Goal: Information Seeking & Learning: Learn about a topic

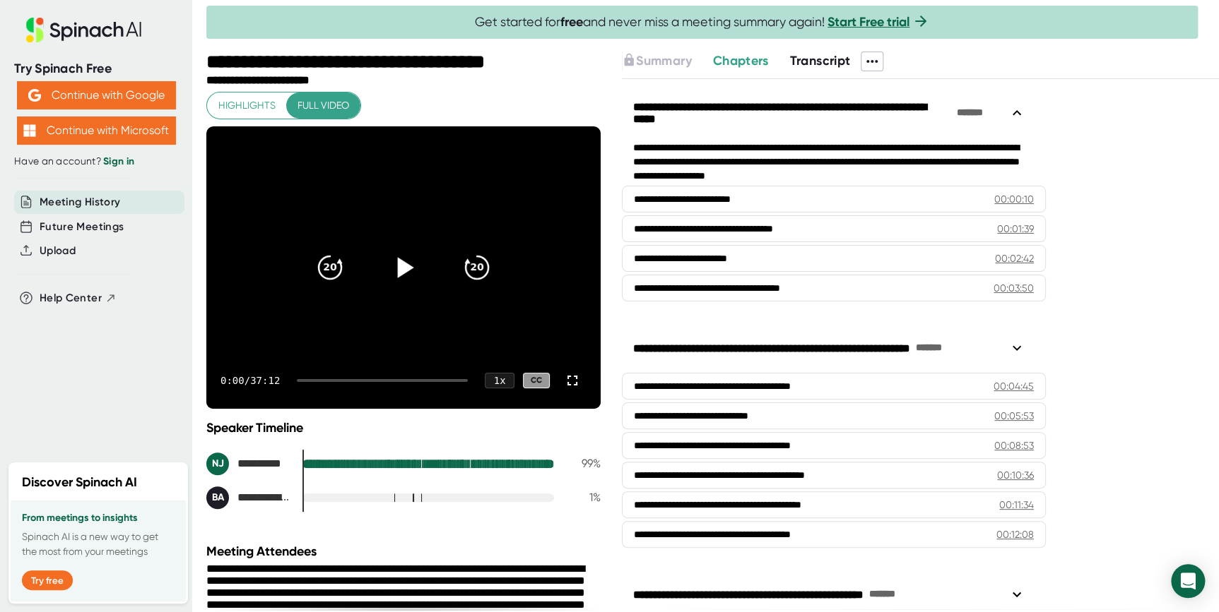
click at [390, 272] on icon at bounding box center [403, 267] width 35 height 35
click at [382, 276] on div at bounding box center [403, 267] width 59 height 59
click at [398, 273] on icon at bounding box center [406, 267] width 16 height 20
click at [565, 386] on icon at bounding box center [572, 380] width 17 height 17
